Goal: Task Accomplishment & Management: Use online tool/utility

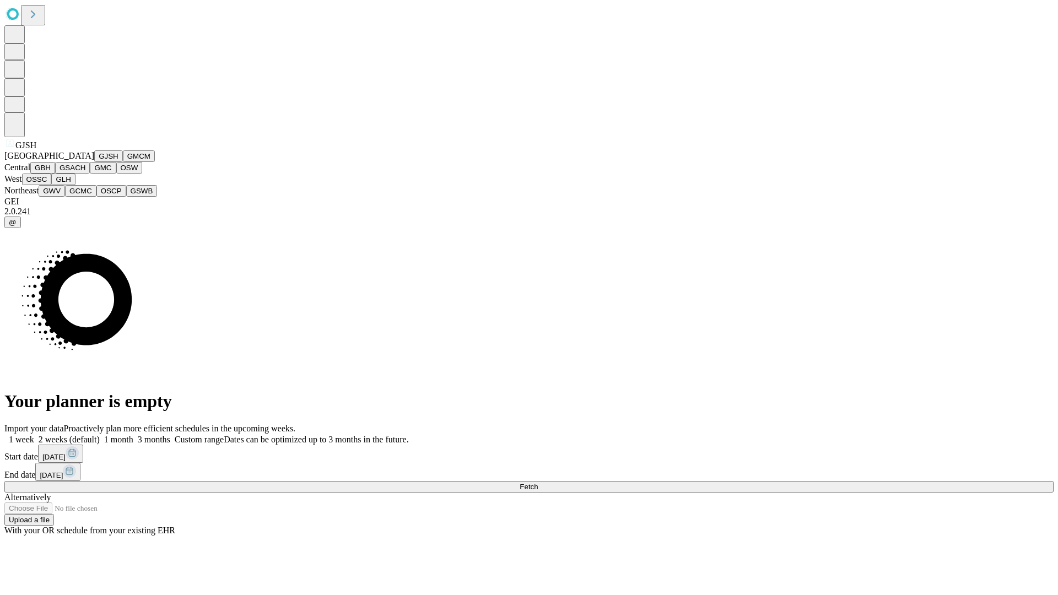
click at [94, 162] on button "GJSH" at bounding box center [108, 156] width 29 height 12
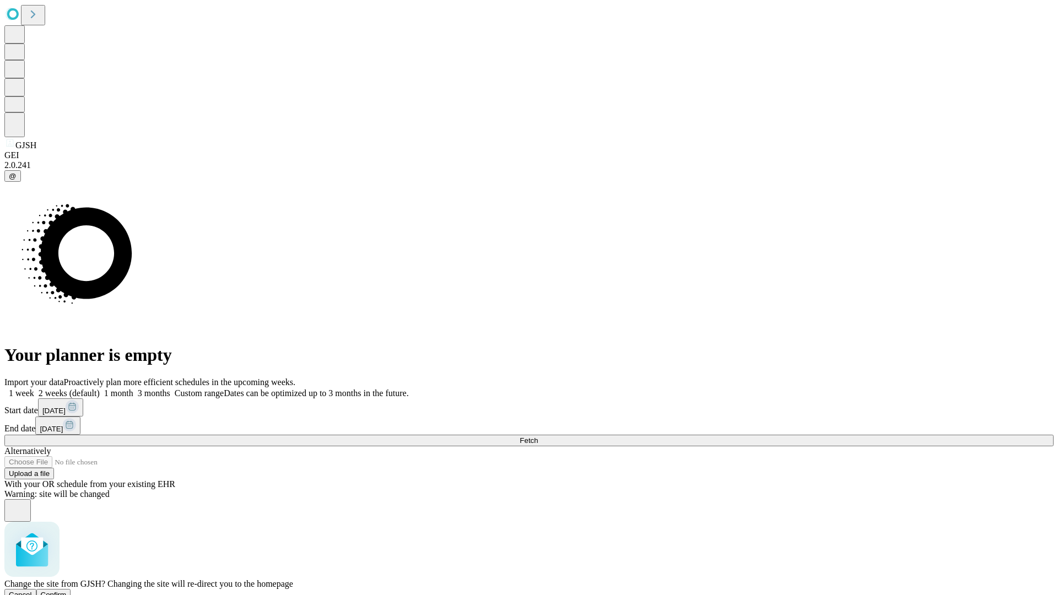
click at [67, 591] on span "Confirm" at bounding box center [54, 595] width 26 height 8
click at [133, 388] on label "1 month" at bounding box center [117, 392] width 34 height 9
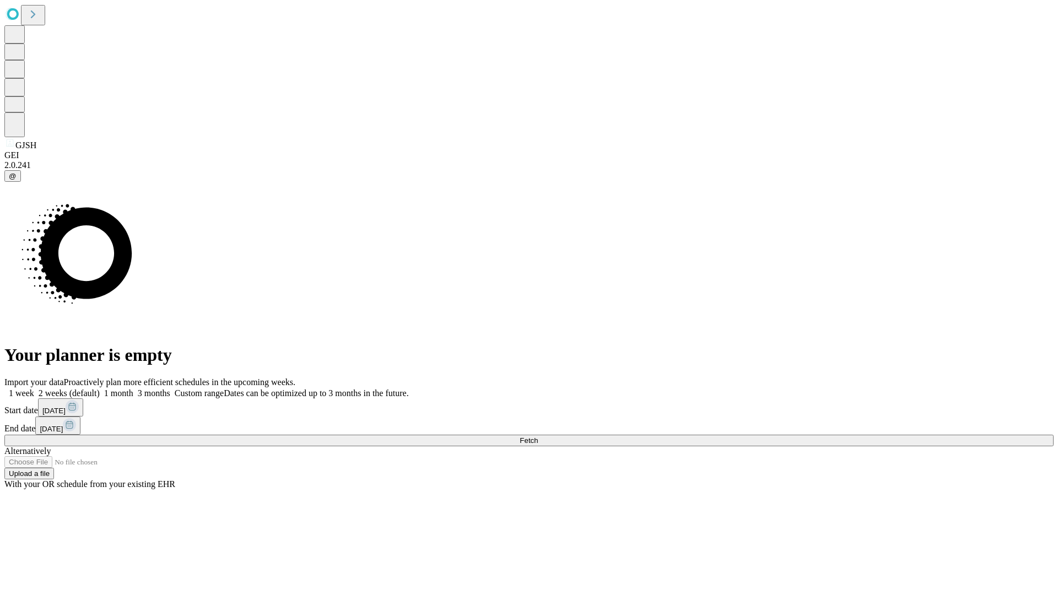
click at [538, 436] on span "Fetch" at bounding box center [529, 440] width 18 height 8
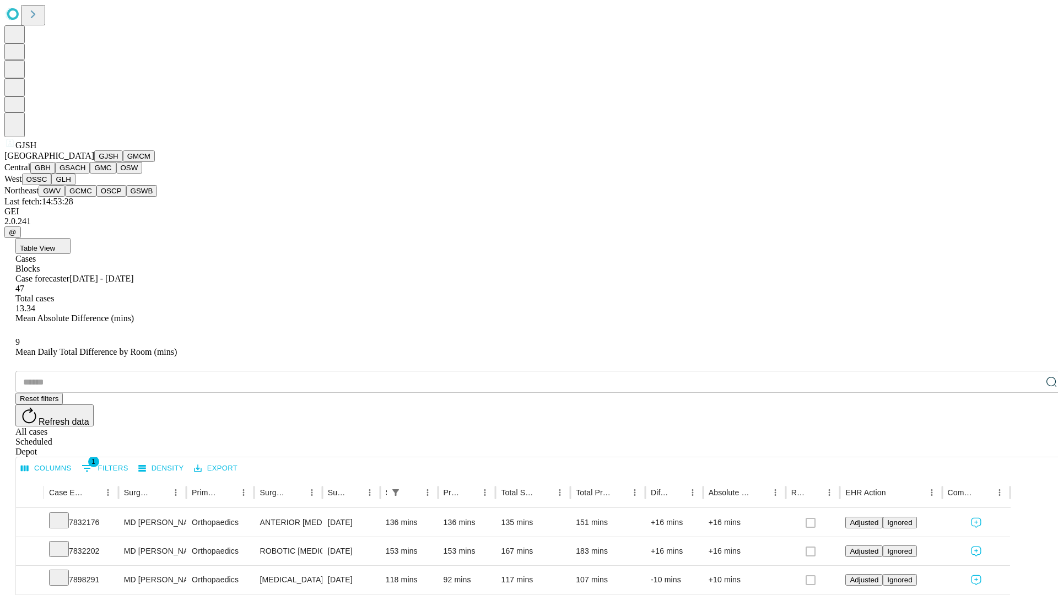
click at [123, 162] on button "GMCM" at bounding box center [139, 156] width 32 height 12
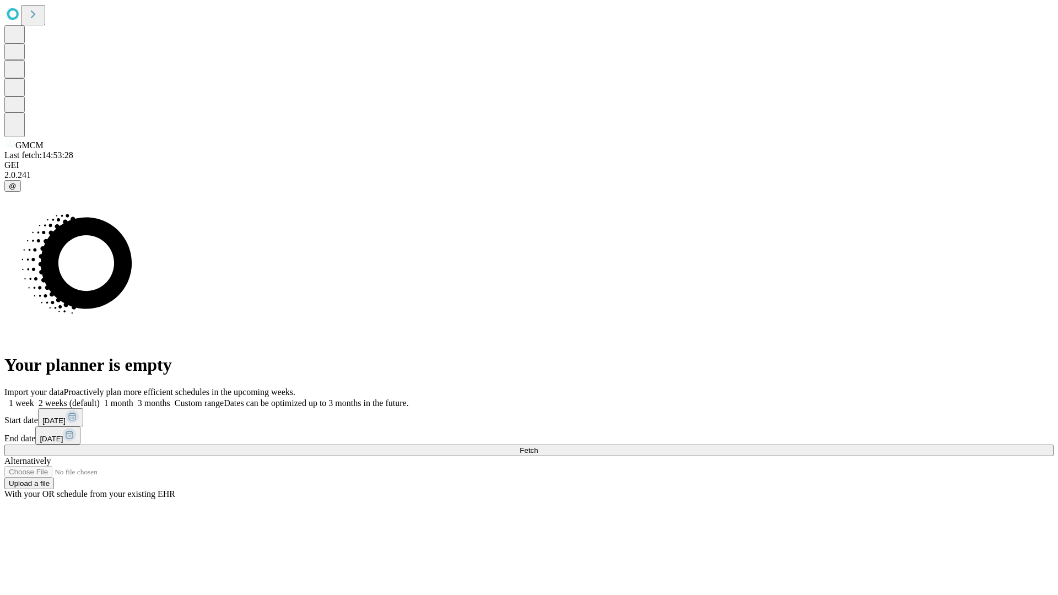
click at [133, 398] on label "1 month" at bounding box center [117, 402] width 34 height 9
click at [538, 446] on span "Fetch" at bounding box center [529, 450] width 18 height 8
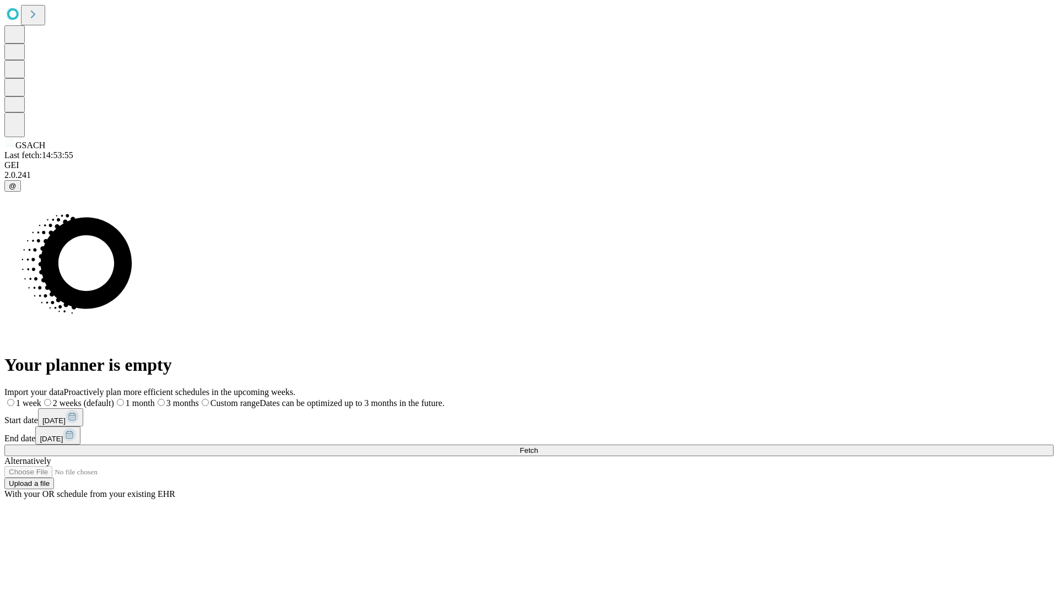
click at [155, 398] on label "1 month" at bounding box center [134, 402] width 41 height 9
click at [538, 446] on span "Fetch" at bounding box center [529, 450] width 18 height 8
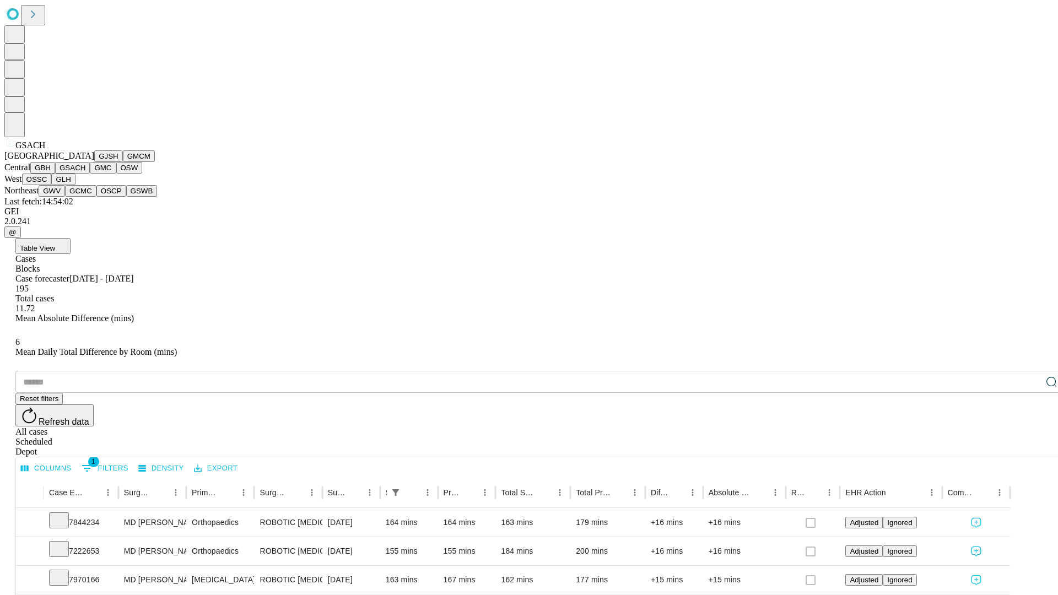
click at [90, 174] on button "GMC" at bounding box center [103, 168] width 26 height 12
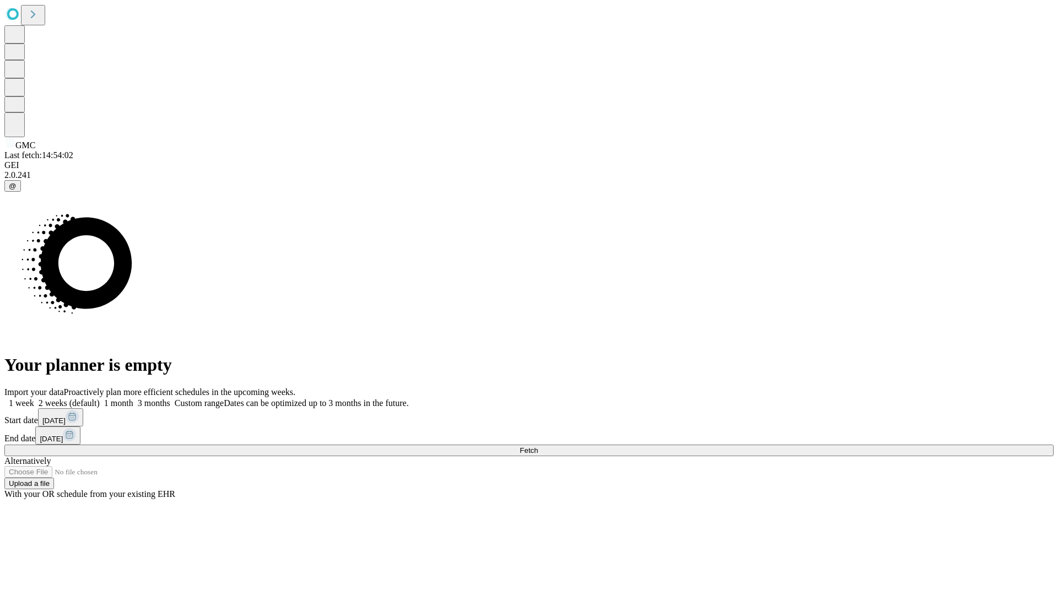
click at [133, 398] on label "1 month" at bounding box center [117, 402] width 34 height 9
click at [538, 446] on span "Fetch" at bounding box center [529, 450] width 18 height 8
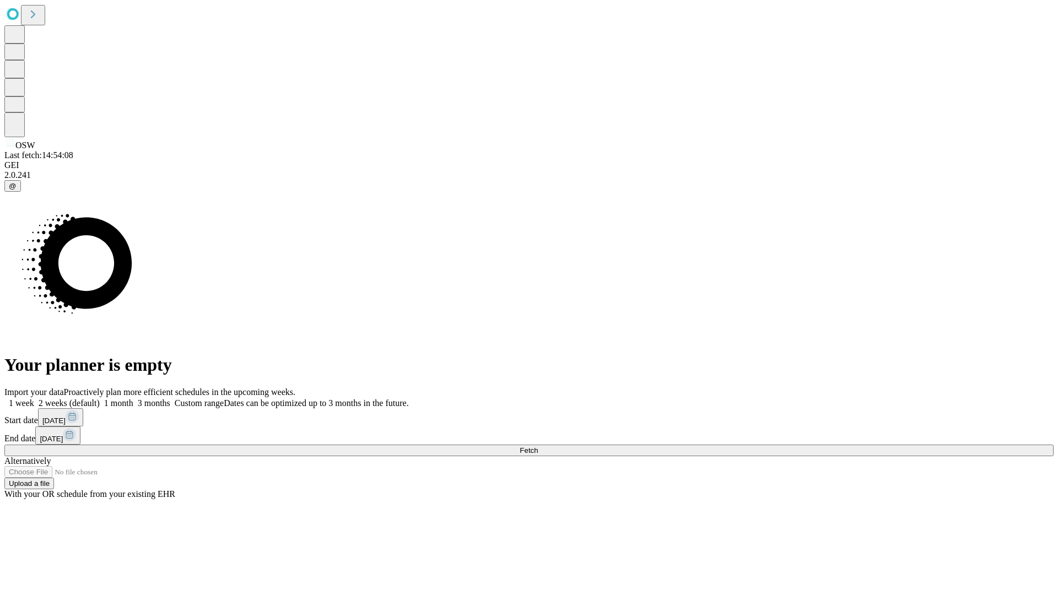
click at [538, 446] on span "Fetch" at bounding box center [529, 450] width 18 height 8
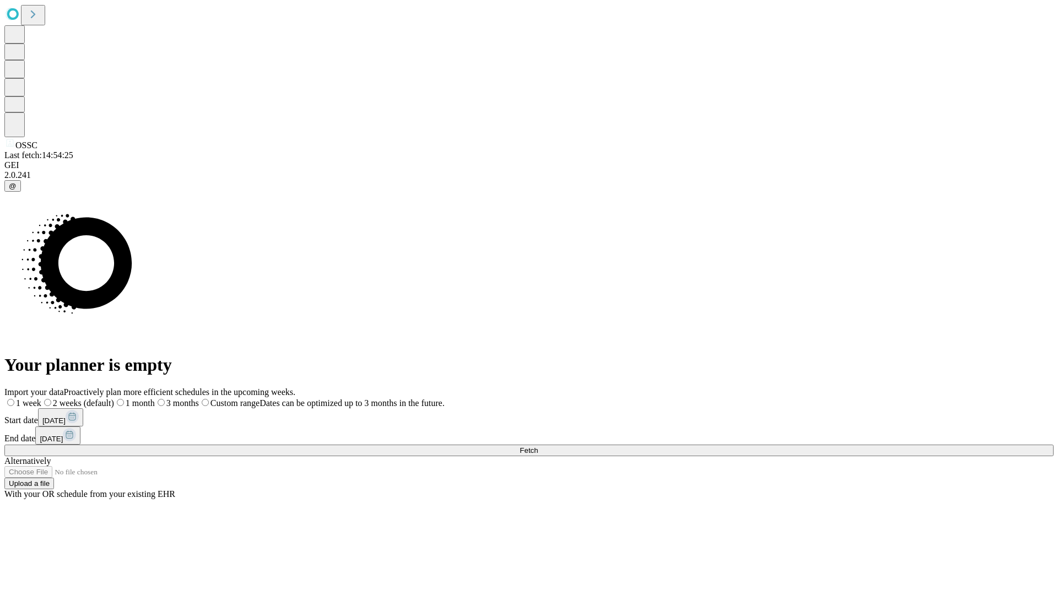
click at [538, 446] on span "Fetch" at bounding box center [529, 450] width 18 height 8
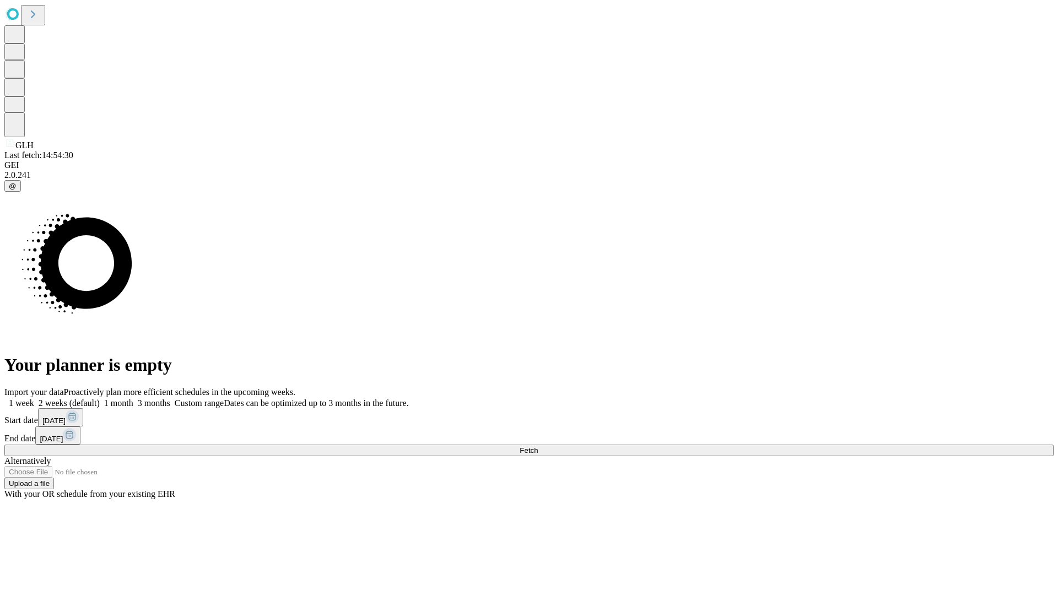
click at [133, 398] on label "1 month" at bounding box center [117, 402] width 34 height 9
click at [538, 446] on span "Fetch" at bounding box center [529, 450] width 18 height 8
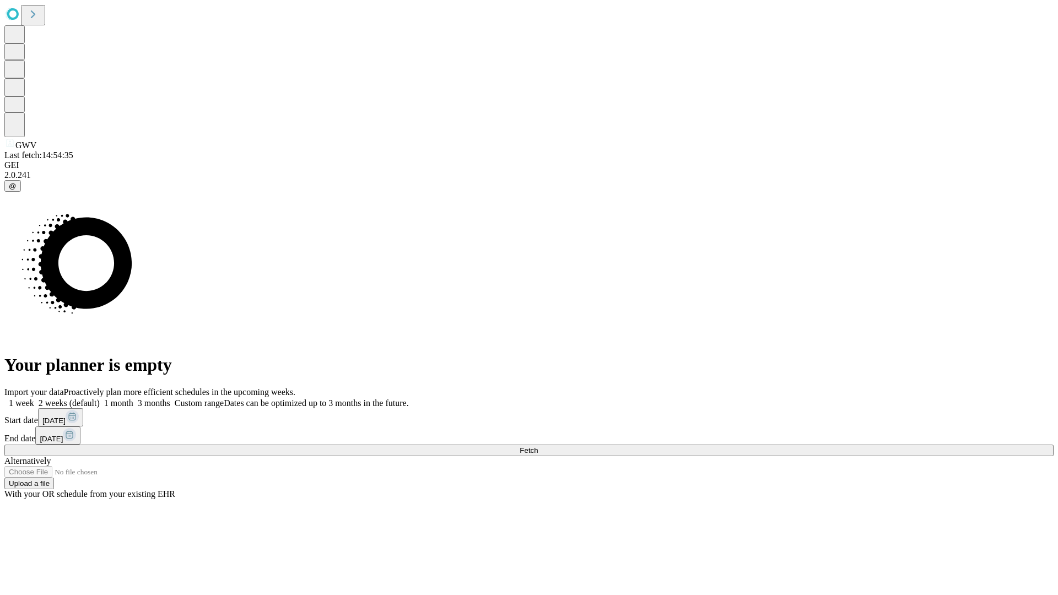
click at [538, 446] on span "Fetch" at bounding box center [529, 450] width 18 height 8
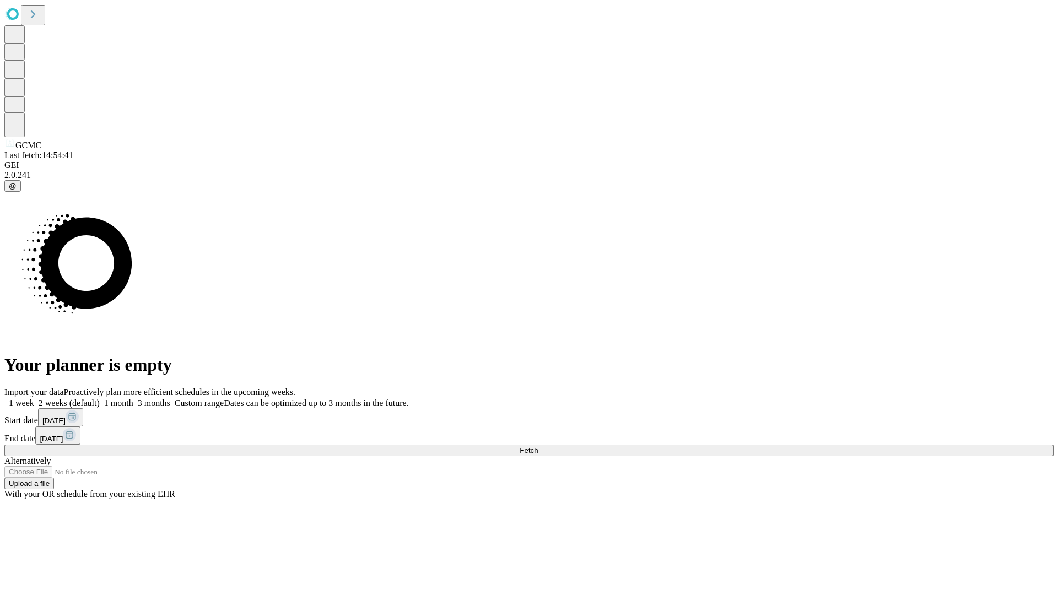
click at [133, 398] on label "1 month" at bounding box center [117, 402] width 34 height 9
click at [538, 446] on span "Fetch" at bounding box center [529, 450] width 18 height 8
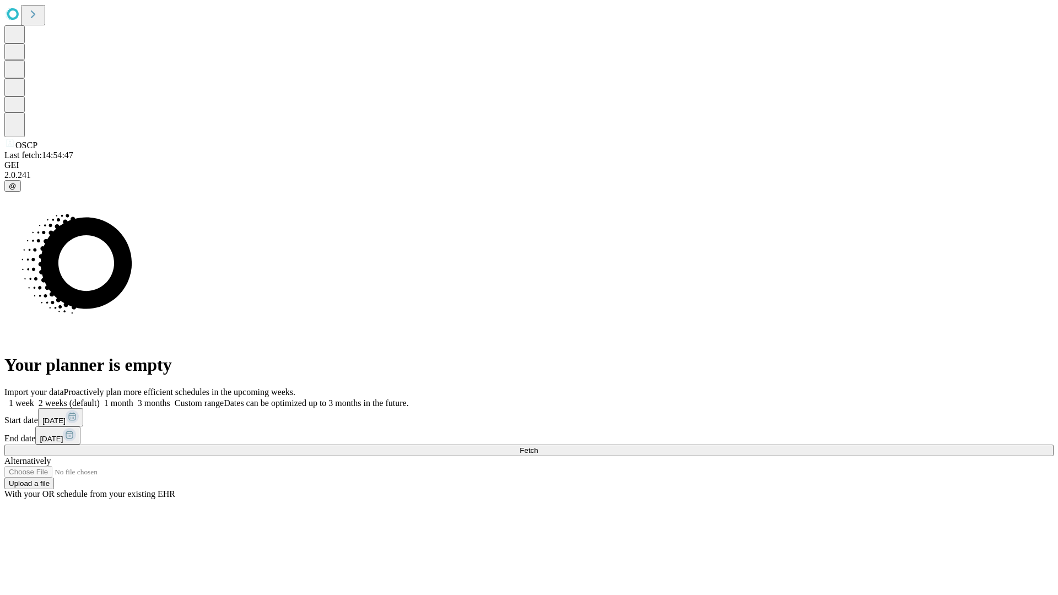
click at [133, 398] on label "1 month" at bounding box center [117, 402] width 34 height 9
click at [538, 446] on span "Fetch" at bounding box center [529, 450] width 18 height 8
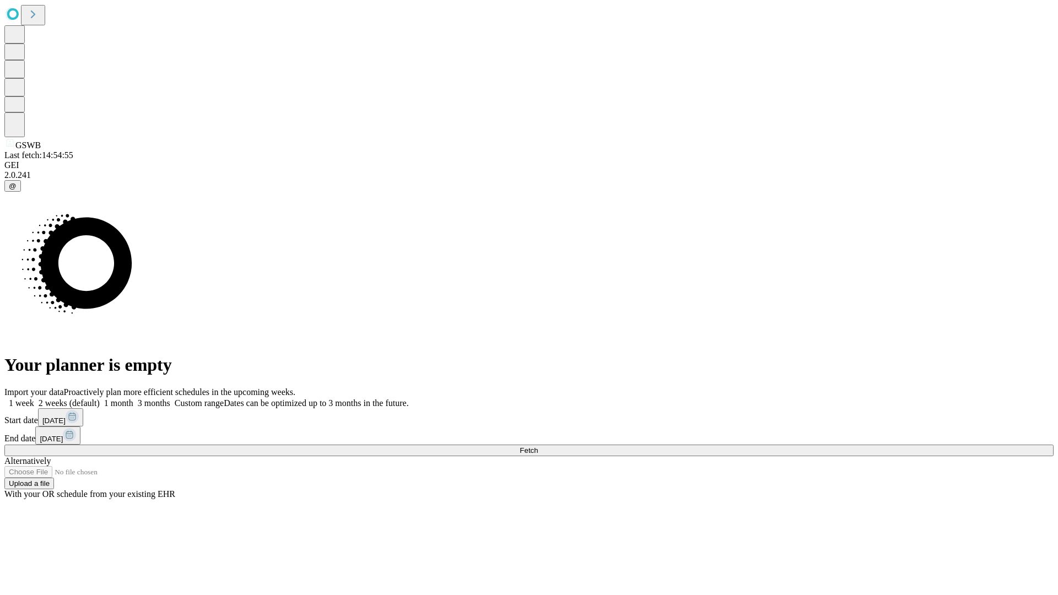
click at [538, 446] on span "Fetch" at bounding box center [529, 450] width 18 height 8
